Goal: Task Accomplishment & Management: Use online tool/utility

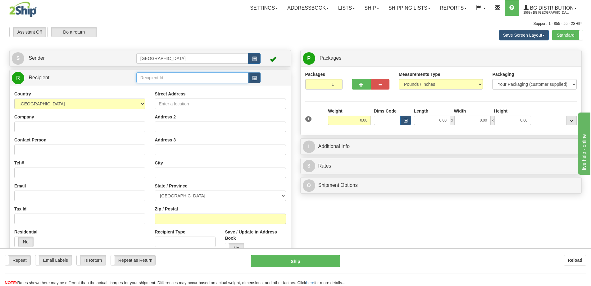
click at [195, 80] on input "text" at bounding box center [192, 77] width 112 height 11
click at [192, 87] on div "5422" at bounding box center [191, 87] width 106 height 7
type input "5422"
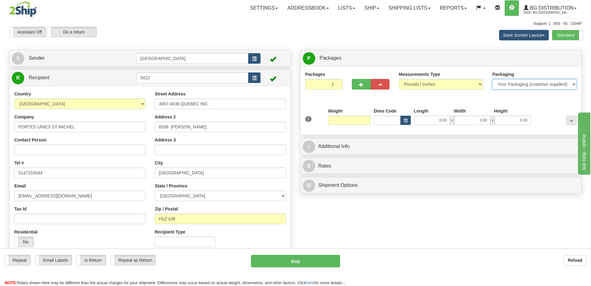
type input "0.00"
drag, startPoint x: 512, startPoint y: 82, endPoint x: 511, endPoint y: 87, distance: 5.0
click at [512, 82] on select "Your Packaging (customer supplied) Envelope (carrier supplied) Pack (carrier su…" at bounding box center [535, 84] width 84 height 11
select select "2"
click at [493, 79] on select "Your Packaging (customer supplied) Envelope (carrier supplied) Pack (carrier su…" at bounding box center [535, 84] width 84 height 11
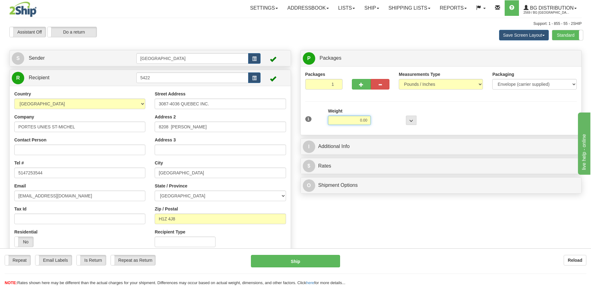
click at [361, 118] on input "0.00" at bounding box center [349, 120] width 43 height 9
type input "0.40"
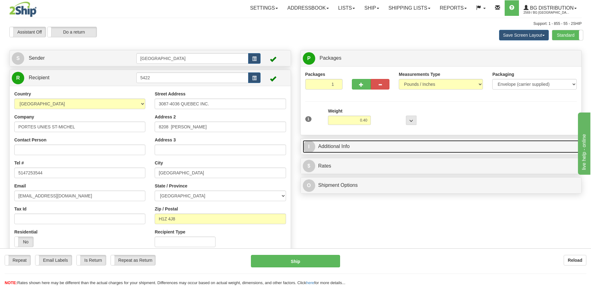
click at [401, 147] on link "I Additional Info" at bounding box center [441, 146] width 277 height 13
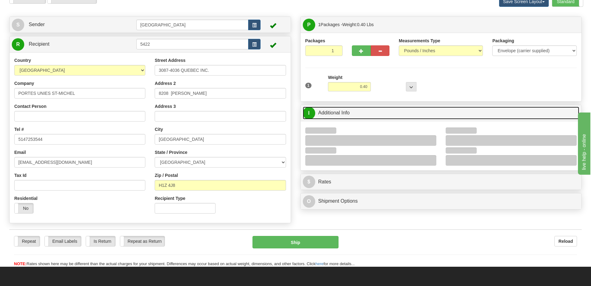
scroll to position [62, 0]
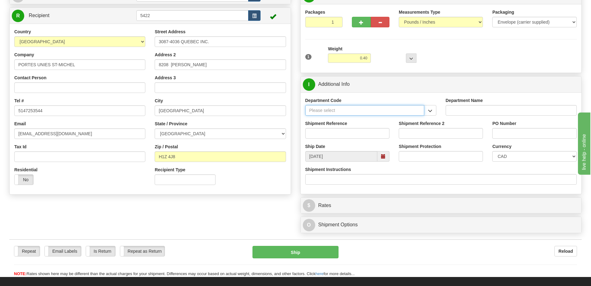
click at [423, 108] on input "Department Code" at bounding box center [364, 110] width 119 height 11
click at [427, 110] on button "button" at bounding box center [430, 110] width 12 height 11
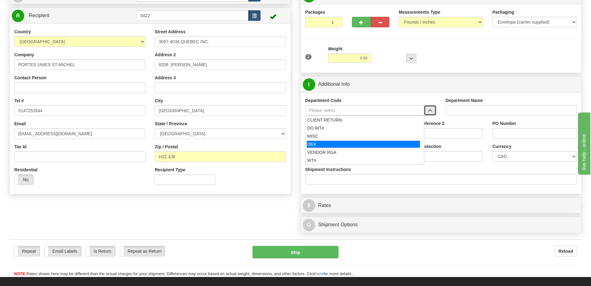
click at [340, 144] on div "OE#" at bounding box center [363, 144] width 113 height 7
type input "OE#"
type input "ORDERS"
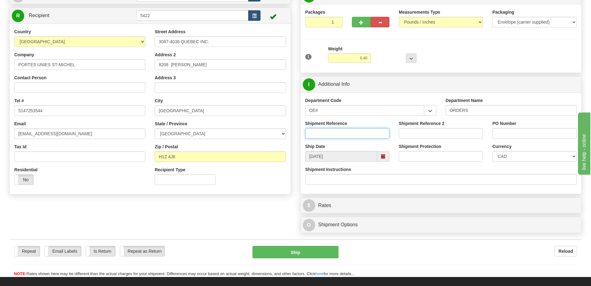
click at [345, 136] on input "Shipment Reference" at bounding box center [347, 133] width 84 height 11
type input "50321298-01"
click at [543, 136] on input "PO Number" at bounding box center [535, 133] width 84 height 11
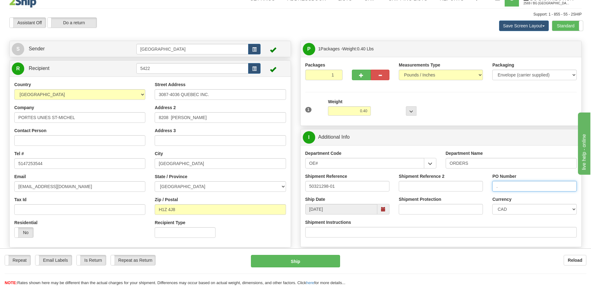
scroll to position [93, 0]
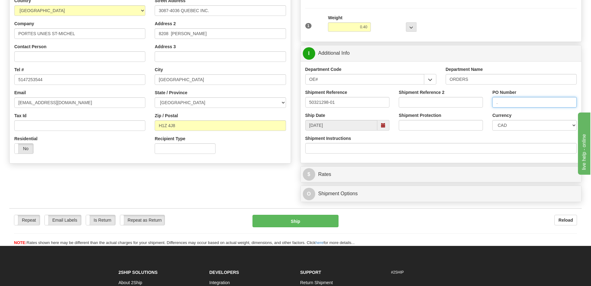
type input "."
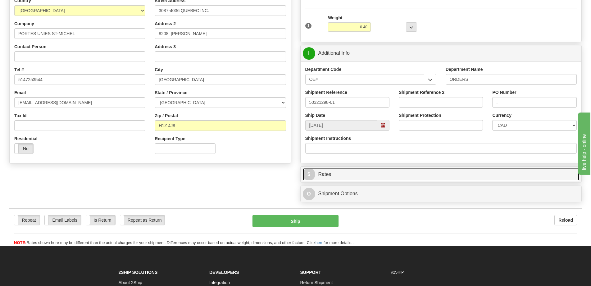
click at [414, 176] on link "$ Rates" at bounding box center [441, 174] width 277 height 13
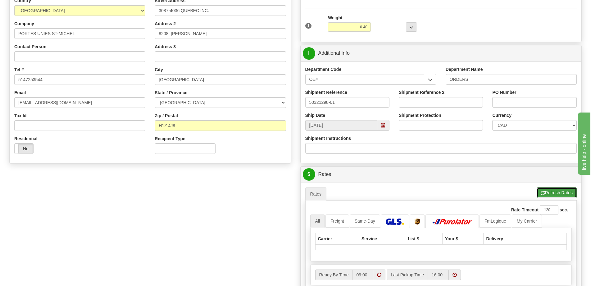
click at [545, 189] on button "Refresh Rates" at bounding box center [557, 192] width 40 height 11
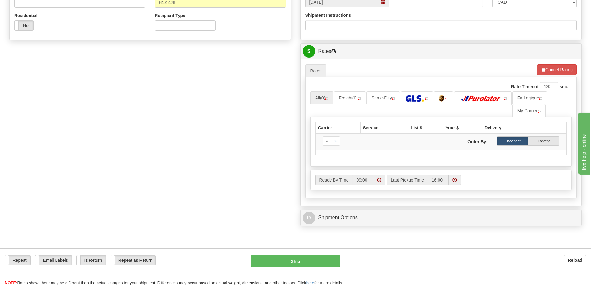
scroll to position [218, 0]
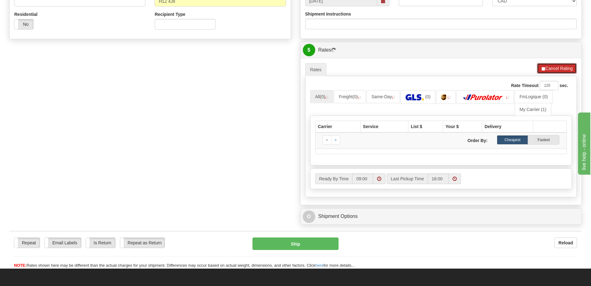
click at [560, 67] on button "Cancel Rating" at bounding box center [557, 68] width 40 height 11
click at [552, 67] on button "Refresh Rates" at bounding box center [557, 68] width 40 height 11
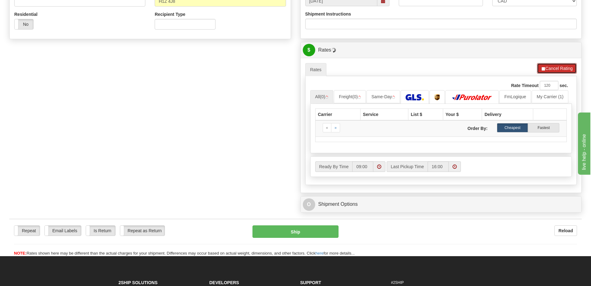
click at [552, 70] on button "Cancel Rating" at bounding box center [557, 68] width 40 height 11
click at [551, 66] on button "Refresh Rates" at bounding box center [557, 68] width 40 height 11
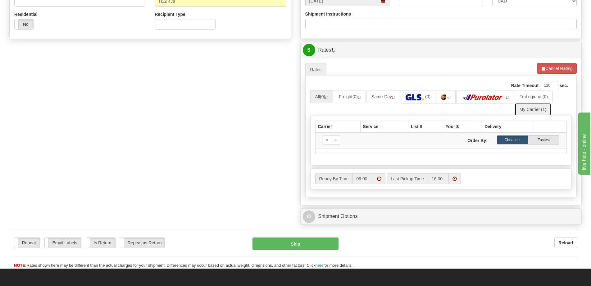
click at [535, 104] on link "My Carrier (1)" at bounding box center [533, 109] width 37 height 13
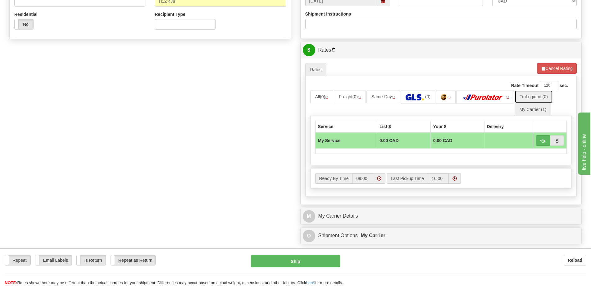
click at [534, 98] on link "FmLogique (0)" at bounding box center [534, 96] width 38 height 13
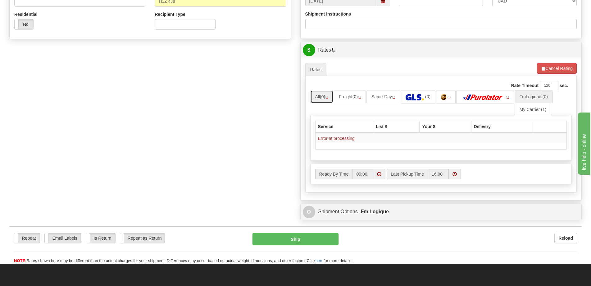
click at [328, 99] on img at bounding box center [326, 97] width 3 height 3
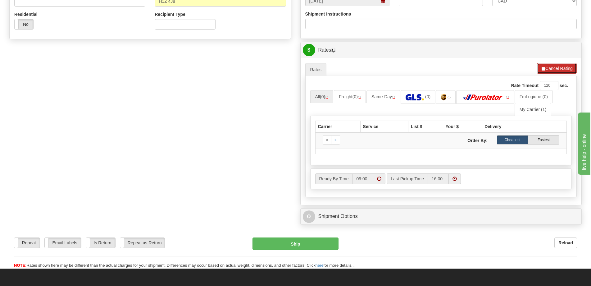
click at [562, 70] on button "Cancel Rating" at bounding box center [557, 68] width 40 height 11
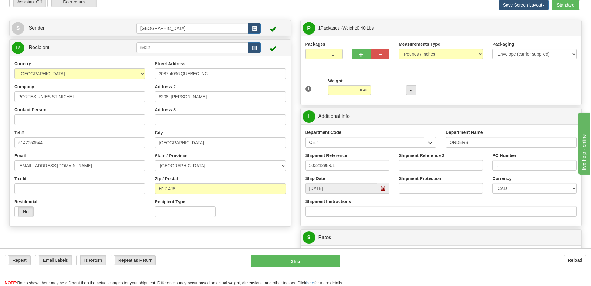
scroll to position [0, 0]
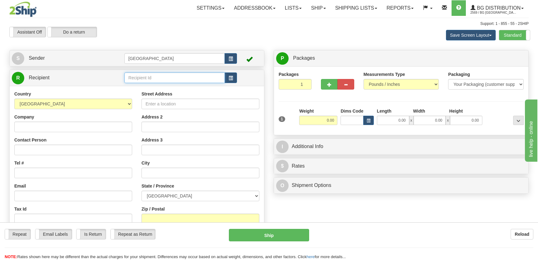
click at [163, 73] on input "text" at bounding box center [174, 77] width 100 height 11
click at [168, 87] on div "5422" at bounding box center [173, 87] width 94 height 7
type input "5422"
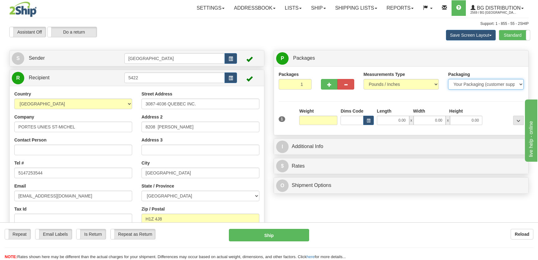
type input "0.00"
click at [464, 85] on select "Your Packaging (customer supplied) Envelope (carrier supplied) Pack (carrier su…" at bounding box center [486, 84] width 76 height 11
select select "2"
click at [448, 79] on select "Your Packaging (customer supplied) Envelope (carrier supplied) Pack (carrier su…" at bounding box center [486, 84] width 76 height 11
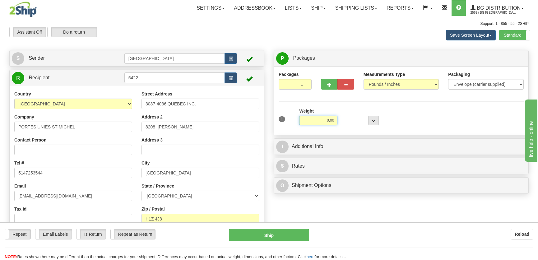
click at [317, 122] on input "0.00" at bounding box center [318, 120] width 38 height 9
type input "0.40"
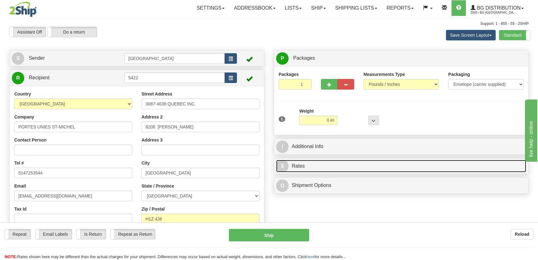
click at [364, 161] on link "$ Rates" at bounding box center [401, 166] width 250 height 13
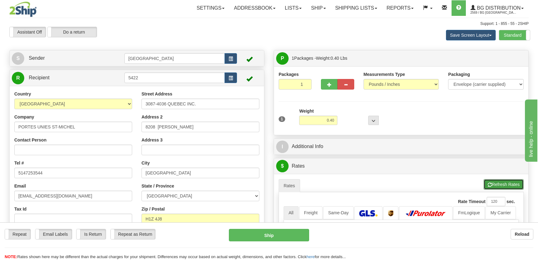
click at [505, 181] on button "Refresh Rates" at bounding box center [503, 184] width 40 height 11
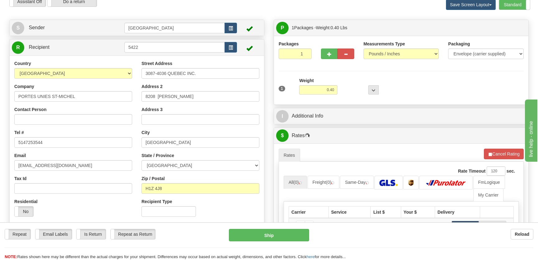
scroll to position [85, 0]
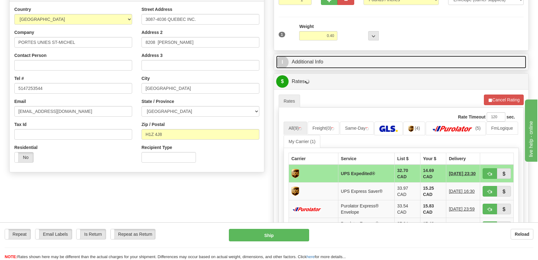
click at [387, 62] on link "I Additional Info" at bounding box center [401, 62] width 250 height 13
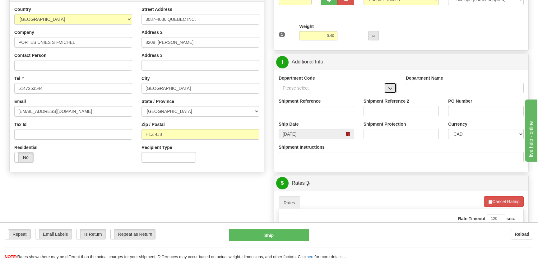
click at [388, 88] on span "button" at bounding box center [390, 88] width 4 height 4
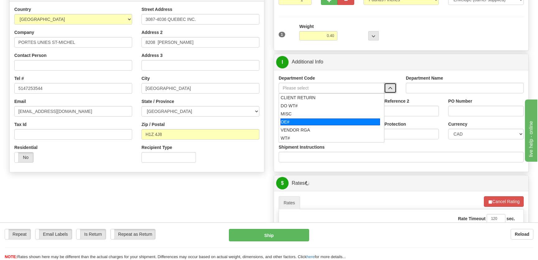
click at [306, 119] on div "OE#" at bounding box center [330, 121] width 100 height 7
type input "OE#"
type input "ORDERS"
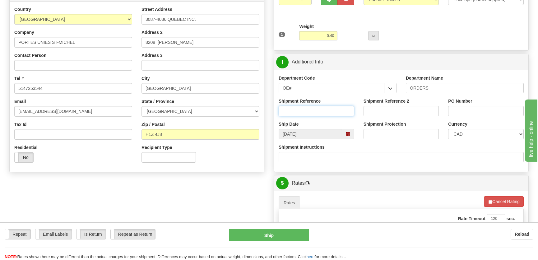
click at [312, 106] on input "Shipment Reference" at bounding box center [316, 111] width 76 height 11
type input "50321298-01"
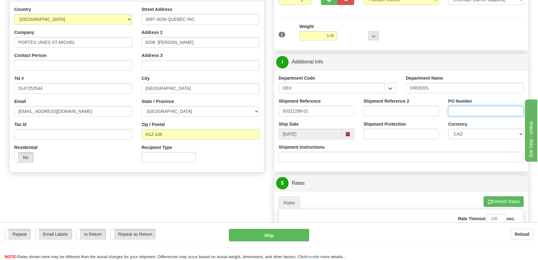
click at [474, 112] on input "PO Number" at bounding box center [486, 111] width 76 height 11
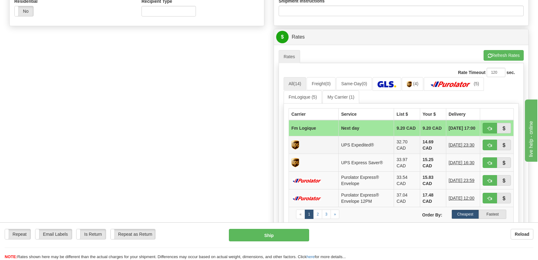
scroll to position [282, 0]
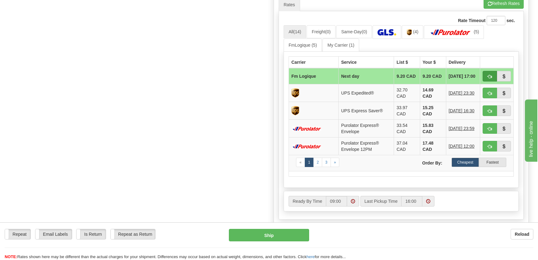
type input "."
click at [489, 78] on span "button" at bounding box center [489, 77] width 4 height 4
type input "jour"
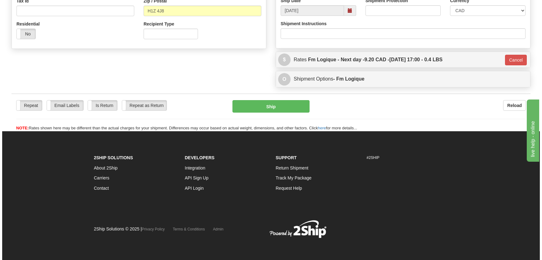
scroll to position [208, 0]
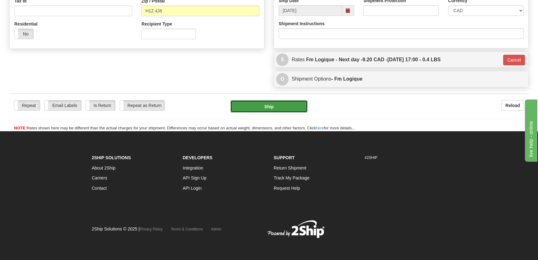
click at [271, 106] on button "Ship" at bounding box center [268, 106] width 77 height 12
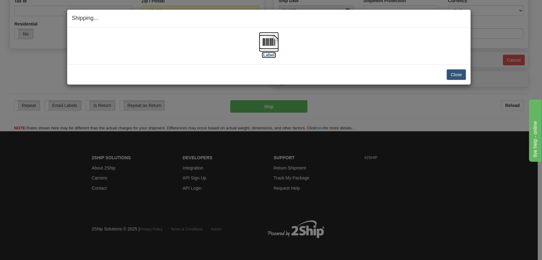
click at [268, 43] on img at bounding box center [269, 42] width 20 height 20
click at [459, 79] on button "Close" at bounding box center [456, 74] width 19 height 11
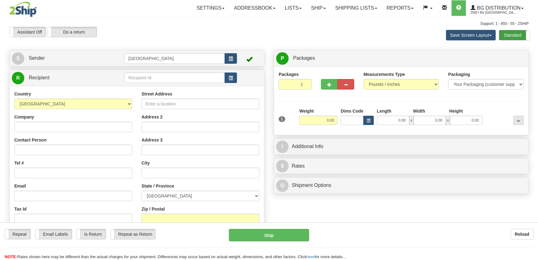
click at [516, 37] on label "Standard" at bounding box center [514, 35] width 31 height 10
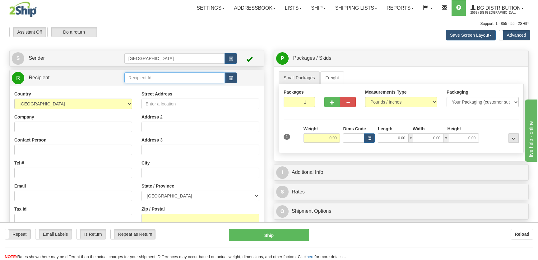
click at [143, 76] on input "text" at bounding box center [174, 77] width 100 height 11
click at [135, 90] on div "4089" at bounding box center [173, 87] width 94 height 7
type input "4089"
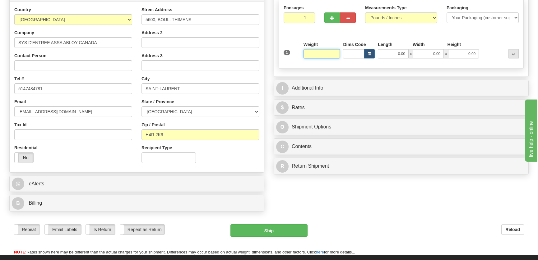
scroll to position [85, 0]
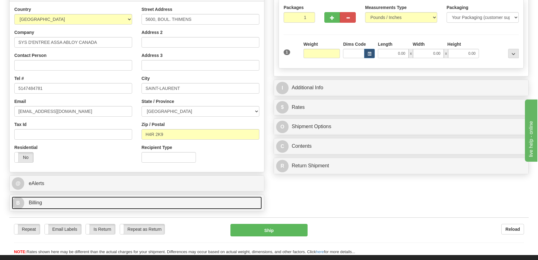
type input "0.00"
click at [98, 203] on link "B Billing" at bounding box center [137, 202] width 250 height 13
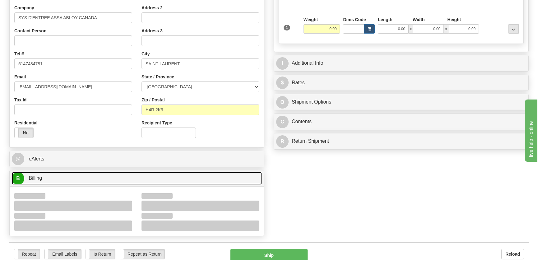
scroll to position [141, 0]
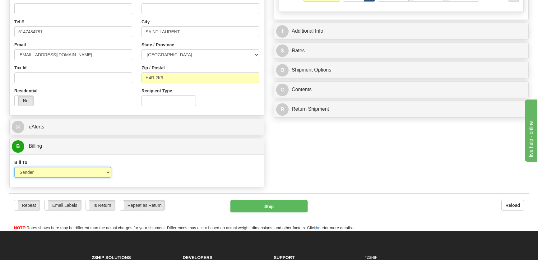
click at [62, 171] on select "Sender Recipient Third Party Collect" at bounding box center [62, 172] width 97 height 11
select select "2"
click at [14, 167] on select "Sender Recipient Third Party Collect" at bounding box center [62, 172] width 97 height 11
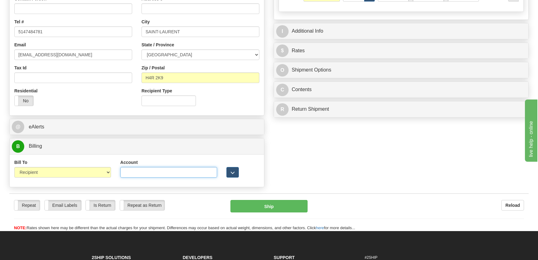
click at [171, 168] on input "Account" at bounding box center [168, 172] width 97 height 11
type input "865203"
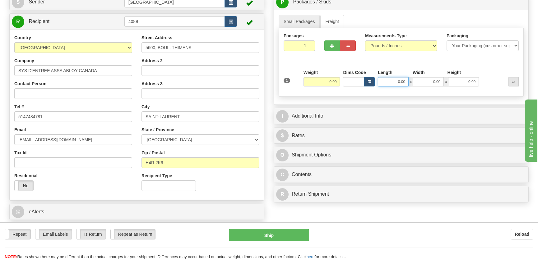
click at [392, 81] on input "0.00" at bounding box center [393, 81] width 31 height 9
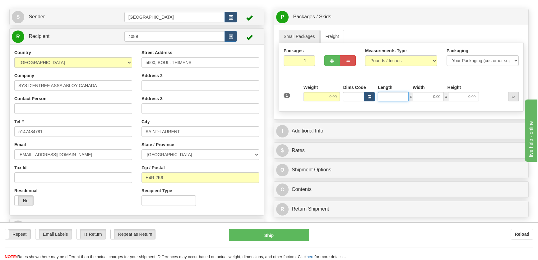
scroll to position [28, 0]
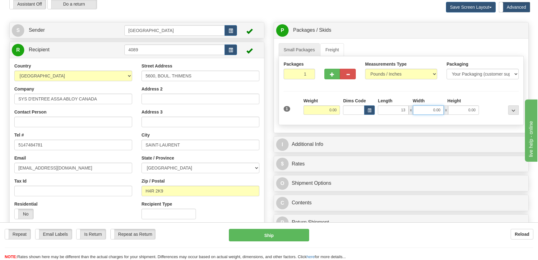
type input "13.00"
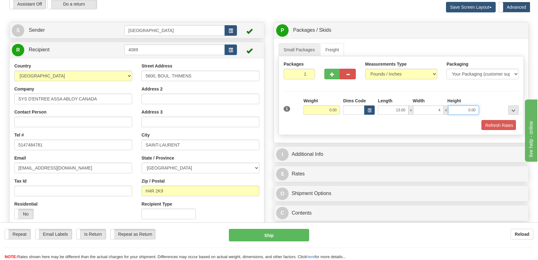
type input "4.00"
type input "3.00"
click at [324, 110] on input "0.00" at bounding box center [321, 109] width 37 height 9
type input "2.00"
click at [483, 129] on button "Refresh Rates" at bounding box center [498, 125] width 36 height 11
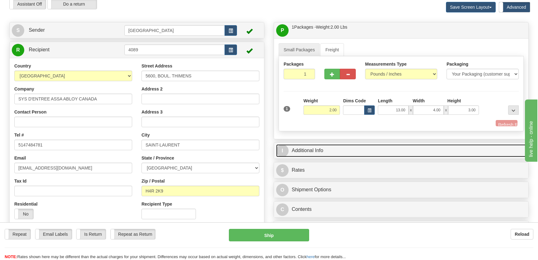
click at [471, 144] on link "I Additional Info" at bounding box center [401, 150] width 250 height 13
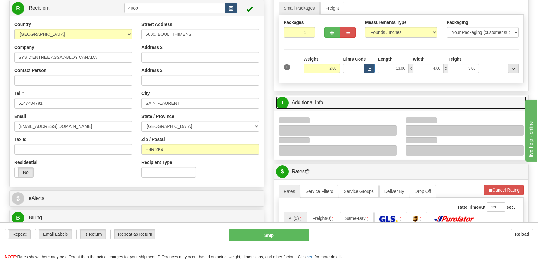
scroll to position [85, 0]
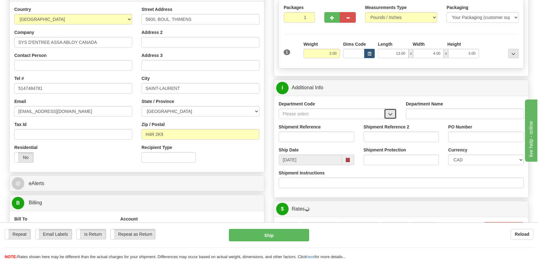
click at [391, 113] on span "button" at bounding box center [390, 114] width 4 height 4
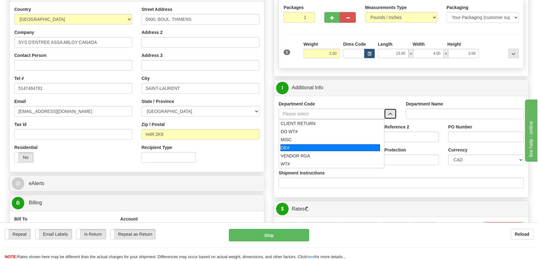
click at [310, 144] on div "OE#" at bounding box center [330, 147] width 100 height 7
type input "OE#"
type input "ORDERS"
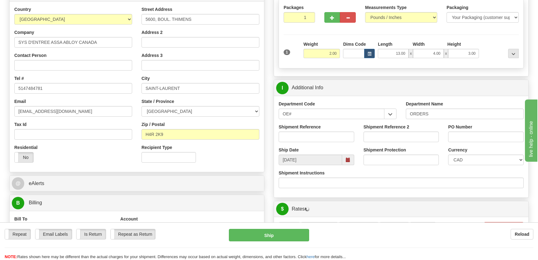
drag, startPoint x: 324, startPoint y: 128, endPoint x: 322, endPoint y: 143, distance: 14.7
click at [324, 129] on div "Shipment Reference" at bounding box center [316, 133] width 76 height 18
click at [324, 134] on input "Shipment Reference" at bounding box center [316, 136] width 76 height 11
type input "50323636-00"
drag, startPoint x: 473, startPoint y: 145, endPoint x: 477, endPoint y: 142, distance: 4.7
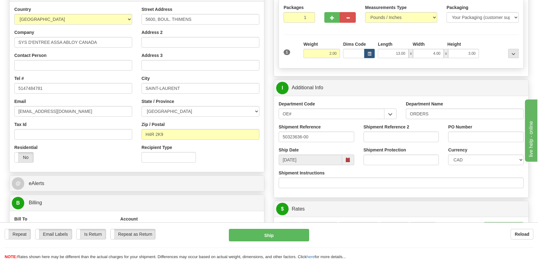
click at [474, 144] on div "PO Number" at bounding box center [485, 135] width 85 height 23
click at [477, 142] on div "PO Number" at bounding box center [485, 135] width 85 height 23
click at [476, 140] on input "PO Number" at bounding box center [486, 136] width 76 height 11
type input "."
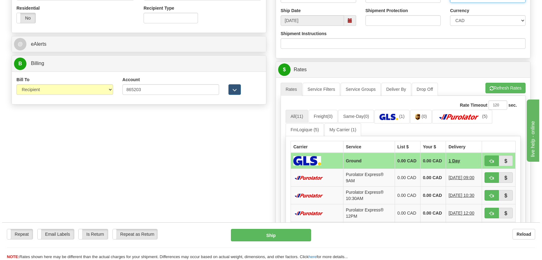
scroll to position [226, 0]
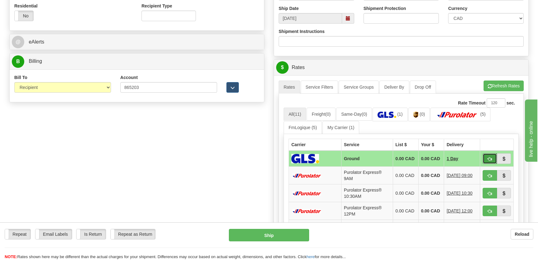
click at [489, 159] on span "button" at bounding box center [489, 159] width 4 height 4
type input "1"
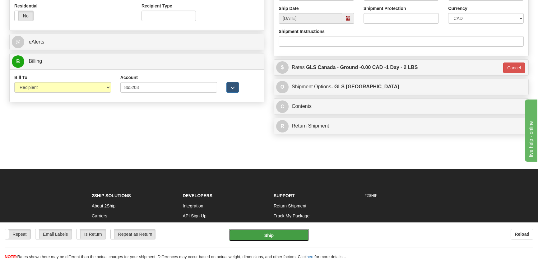
click at [261, 234] on button "Ship" at bounding box center [269, 235] width 80 height 12
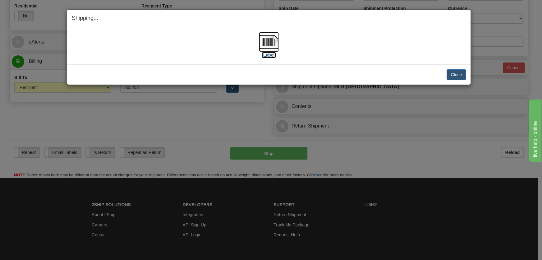
click at [266, 44] on img at bounding box center [269, 42] width 20 height 20
click at [449, 74] on button "Close" at bounding box center [456, 74] width 19 height 11
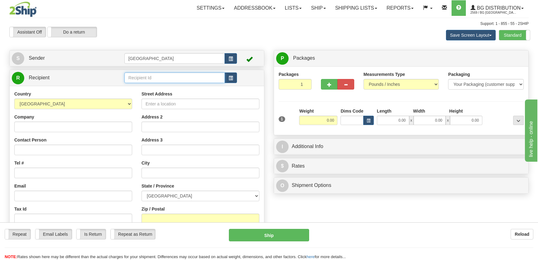
click at [163, 79] on input "text" at bounding box center [174, 77] width 100 height 11
click at [197, 84] on div "910969" at bounding box center [173, 87] width 94 height 7
type input "910969"
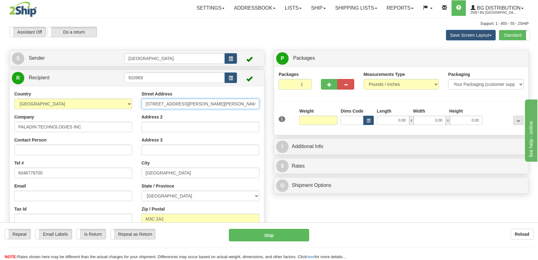
type input "0.00"
drag, startPoint x: 209, startPoint y: 106, endPoint x: 124, endPoint y: 99, distance: 85.1
click at [124, 99] on div "Country [GEOGRAPHIC_DATA] [GEOGRAPHIC_DATA] [GEOGRAPHIC_DATA] [GEOGRAPHIC_DATA]…" at bounding box center [137, 171] width 254 height 161
type input "[STREET_ADDRESS]"
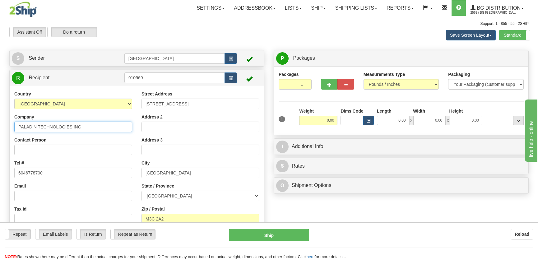
type input "SERRURIER [PERSON_NAME]"
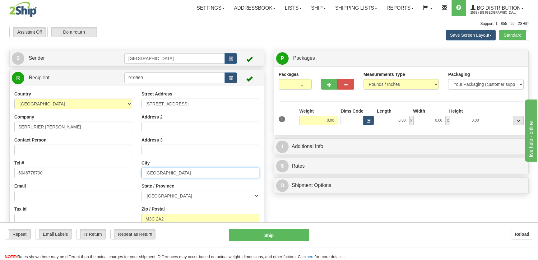
type input "SAINT-LAURENT"
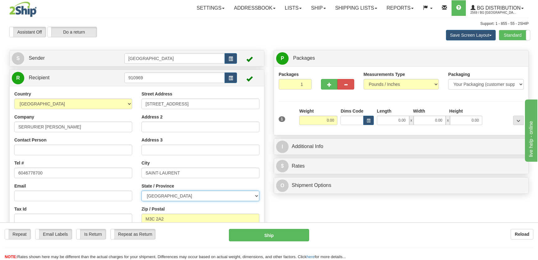
select select "QC"
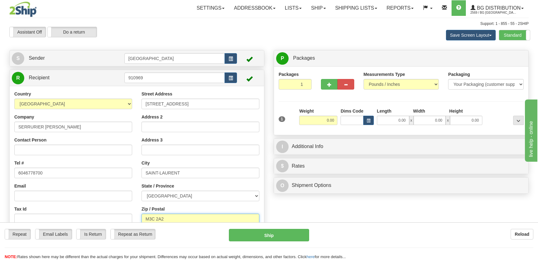
type input "H4R 2N9"
click at [386, 117] on input "0.00" at bounding box center [393, 120] width 32 height 9
type input "12.00"
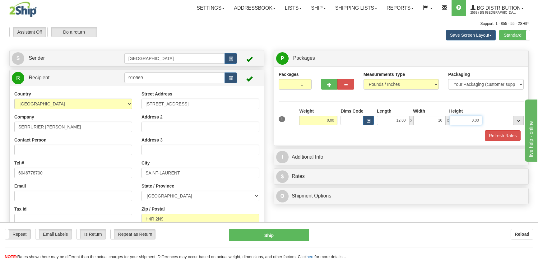
type input "10.00"
type input "9.00"
click at [318, 113] on div "Weight 0.00" at bounding box center [318, 116] width 38 height 17
click at [320, 119] on input "0.00" at bounding box center [318, 120] width 38 height 9
type input "16.00"
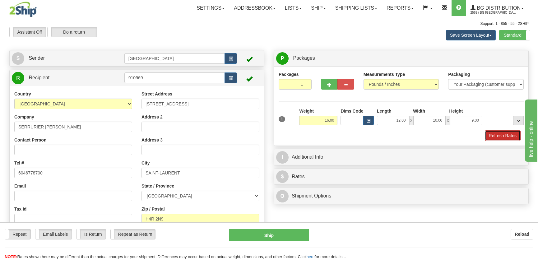
click at [502, 136] on button "Refresh Rates" at bounding box center [502, 135] width 36 height 11
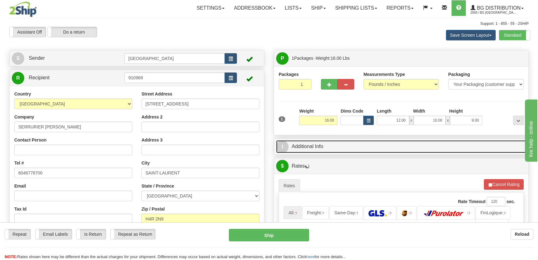
click at [478, 145] on link "I Additional Info" at bounding box center [401, 146] width 250 height 13
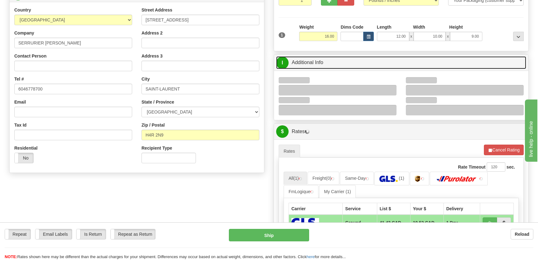
scroll to position [85, 0]
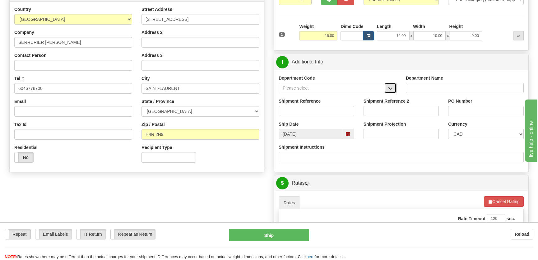
click at [390, 90] on span "button" at bounding box center [390, 88] width 4 height 4
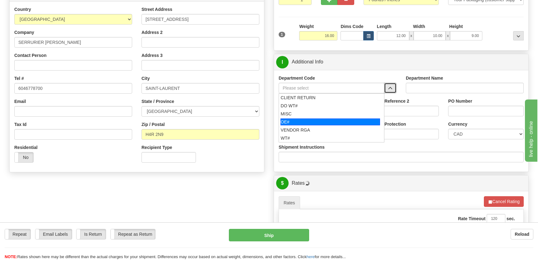
click at [301, 120] on div "OE#" at bounding box center [330, 121] width 100 height 7
type input "OE#"
type input "ORDERS"
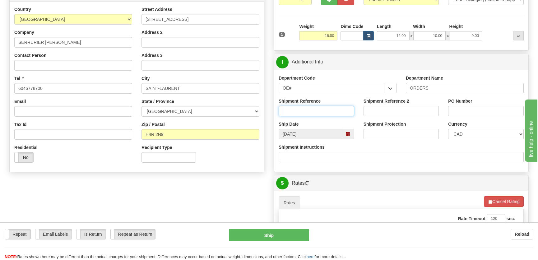
click at [307, 112] on input "Shipment Reference" at bounding box center [316, 111] width 76 height 11
type input "50323193-00,50323898-00,50323951-00"
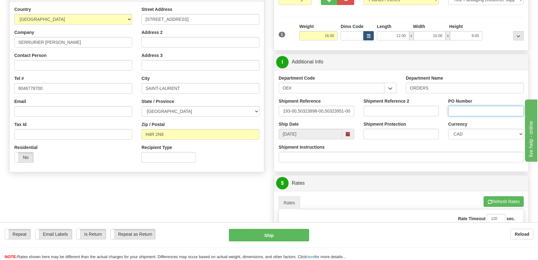
click at [475, 112] on input "PO Number" at bounding box center [486, 111] width 76 height 11
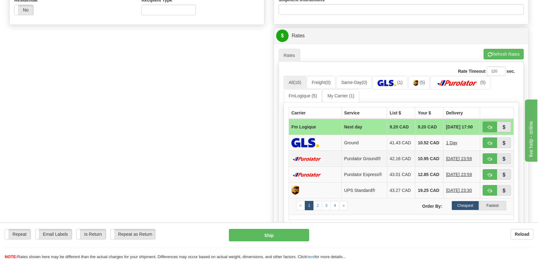
scroll to position [282, 0]
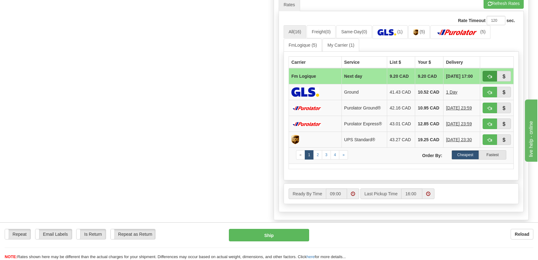
type input "."
click at [484, 75] on button "button" at bounding box center [489, 76] width 14 height 11
type input "jour"
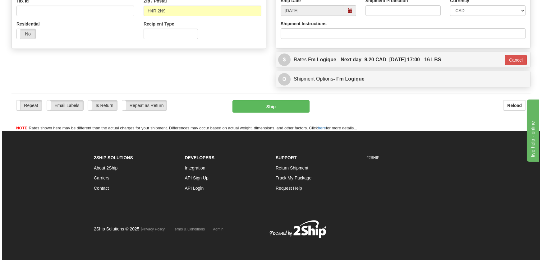
scroll to position [208, 0]
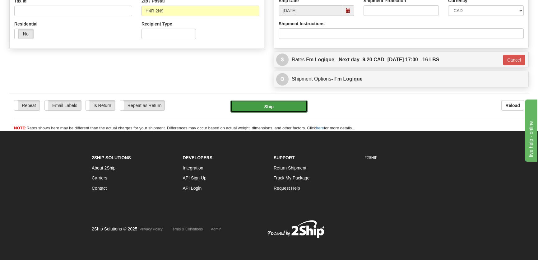
click at [296, 106] on button "Ship" at bounding box center [268, 106] width 77 height 12
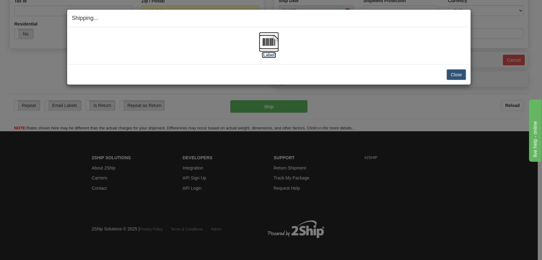
click at [270, 37] on img at bounding box center [269, 42] width 20 height 20
click at [443, 78] on div "Close Cancel" at bounding box center [269, 74] width 394 height 11
click at [452, 76] on button "Close" at bounding box center [456, 74] width 19 height 11
